Goal: Information Seeking & Learning: Learn about a topic

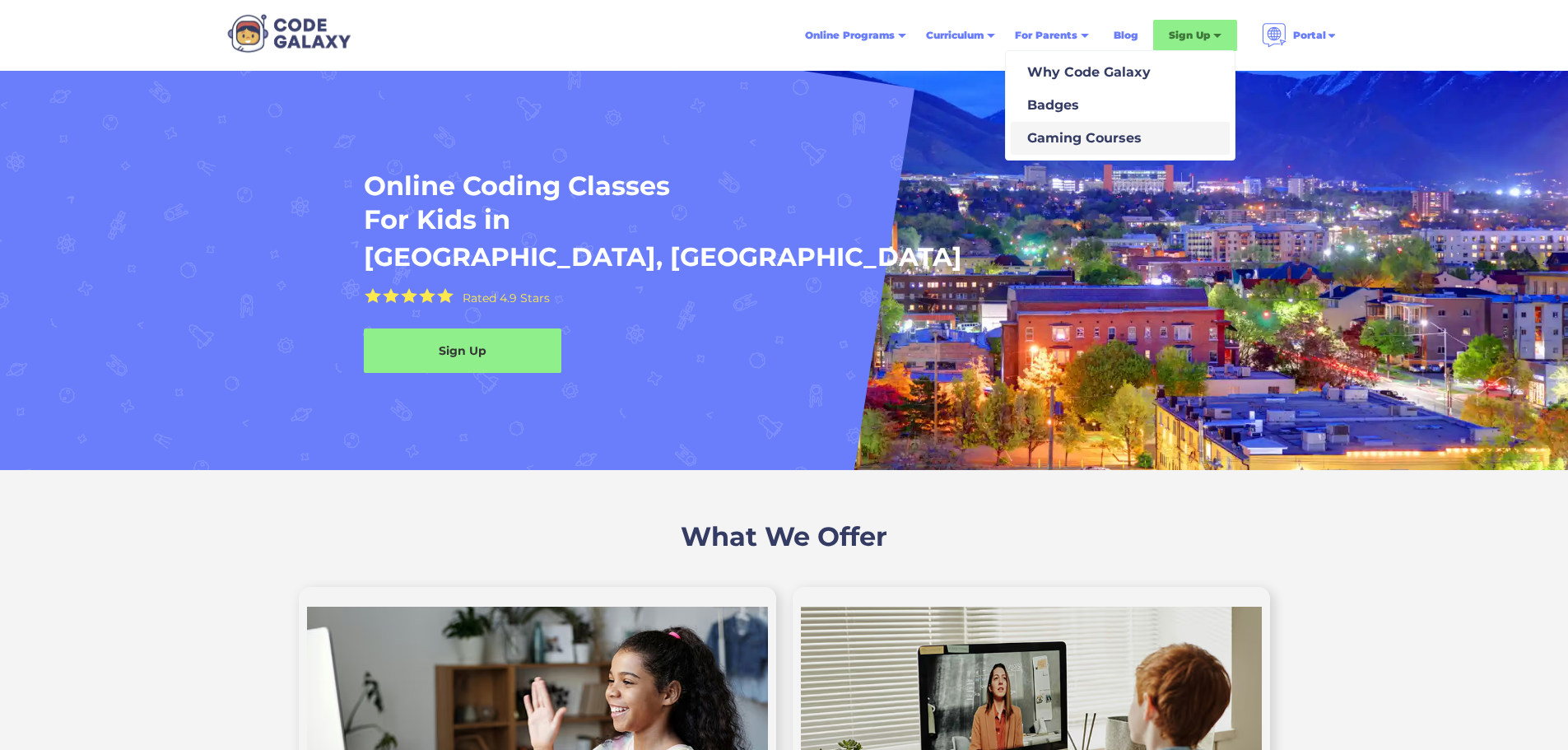
click at [1088, 144] on div "Gaming Courses" at bounding box center [1081, 137] width 121 height 19
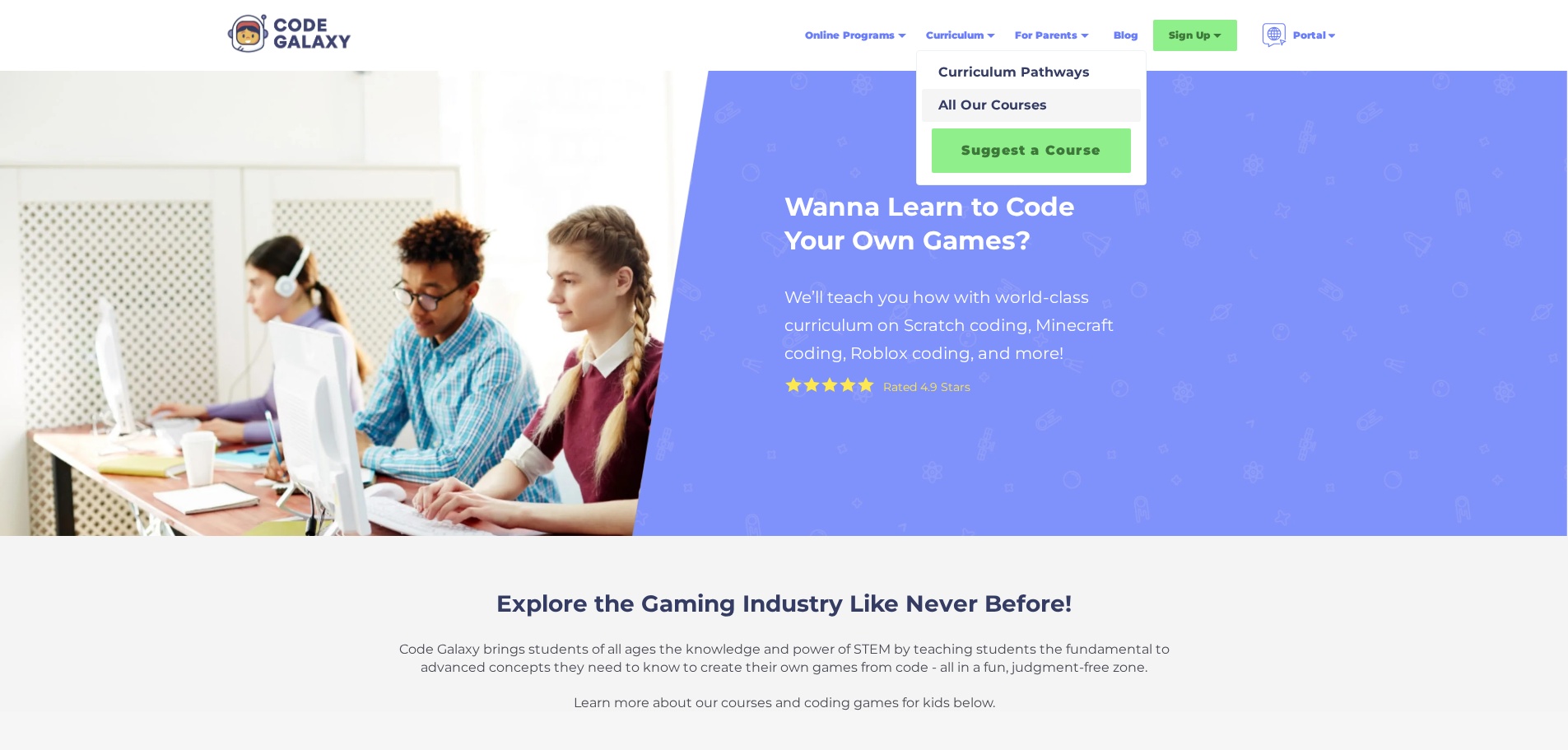
click at [995, 100] on div "All Our Courses" at bounding box center [989, 105] width 115 height 19
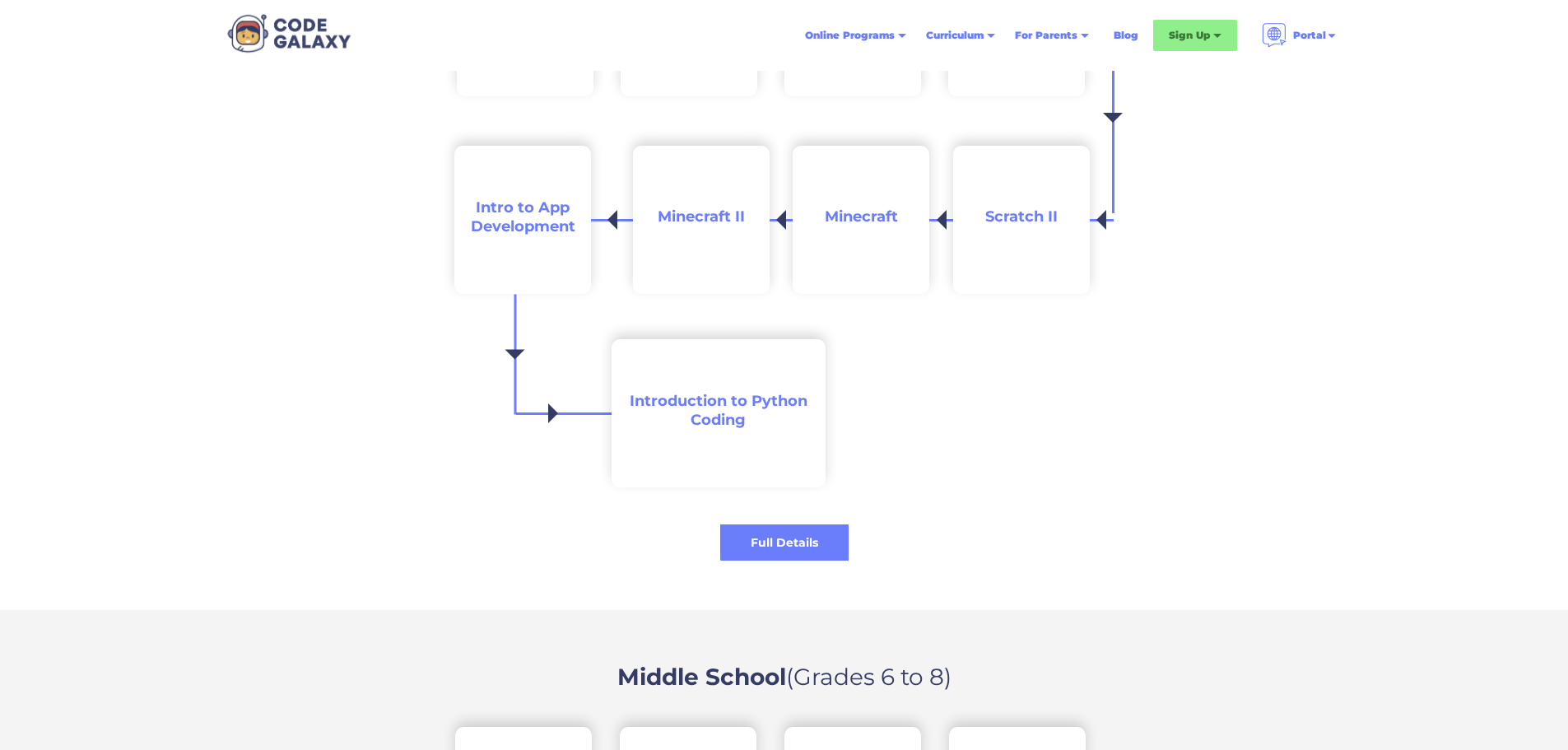
scroll to position [1811, 0]
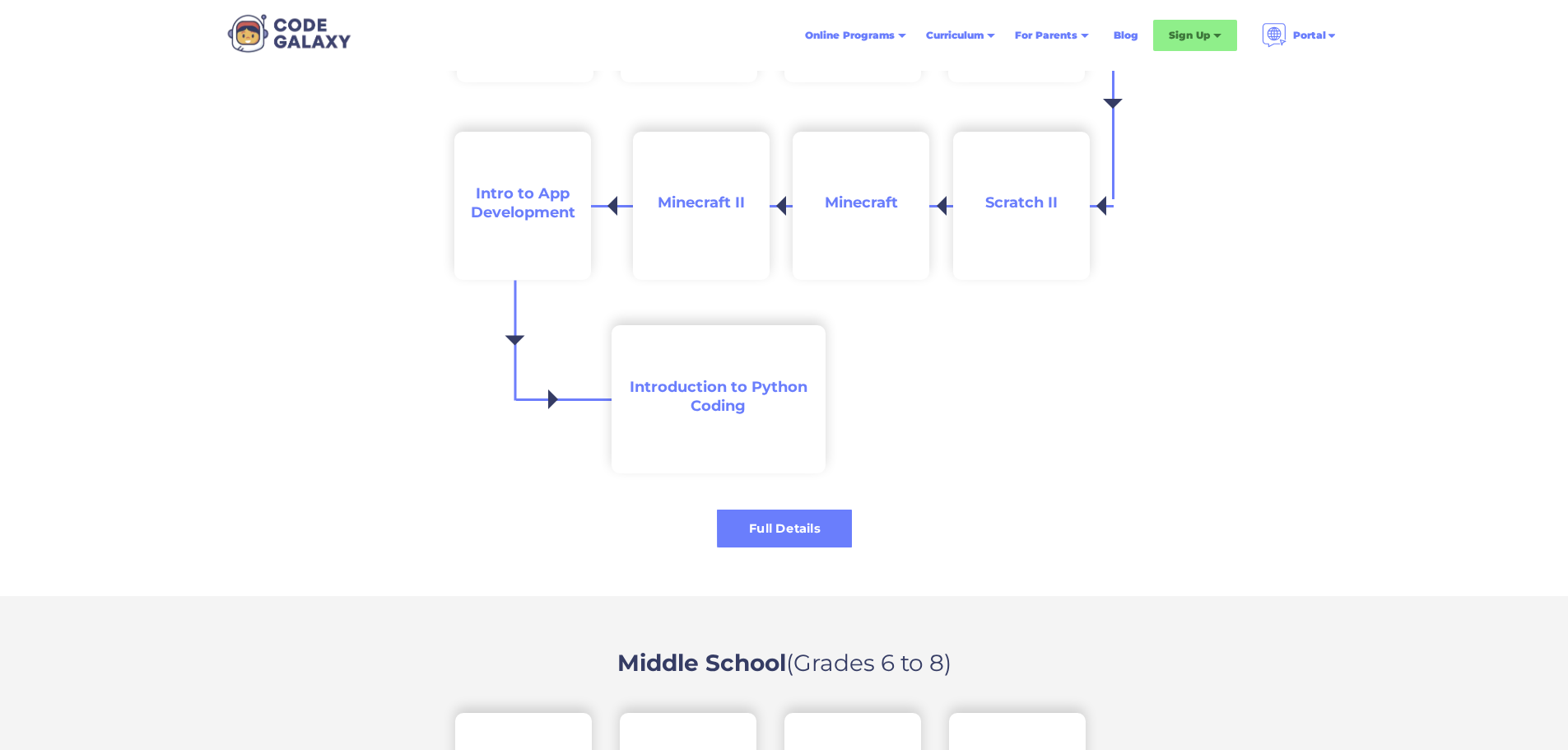
click at [764, 543] on div "Full Details" at bounding box center [784, 528] width 135 height 38
